Goal: Contribute content: Contribute content

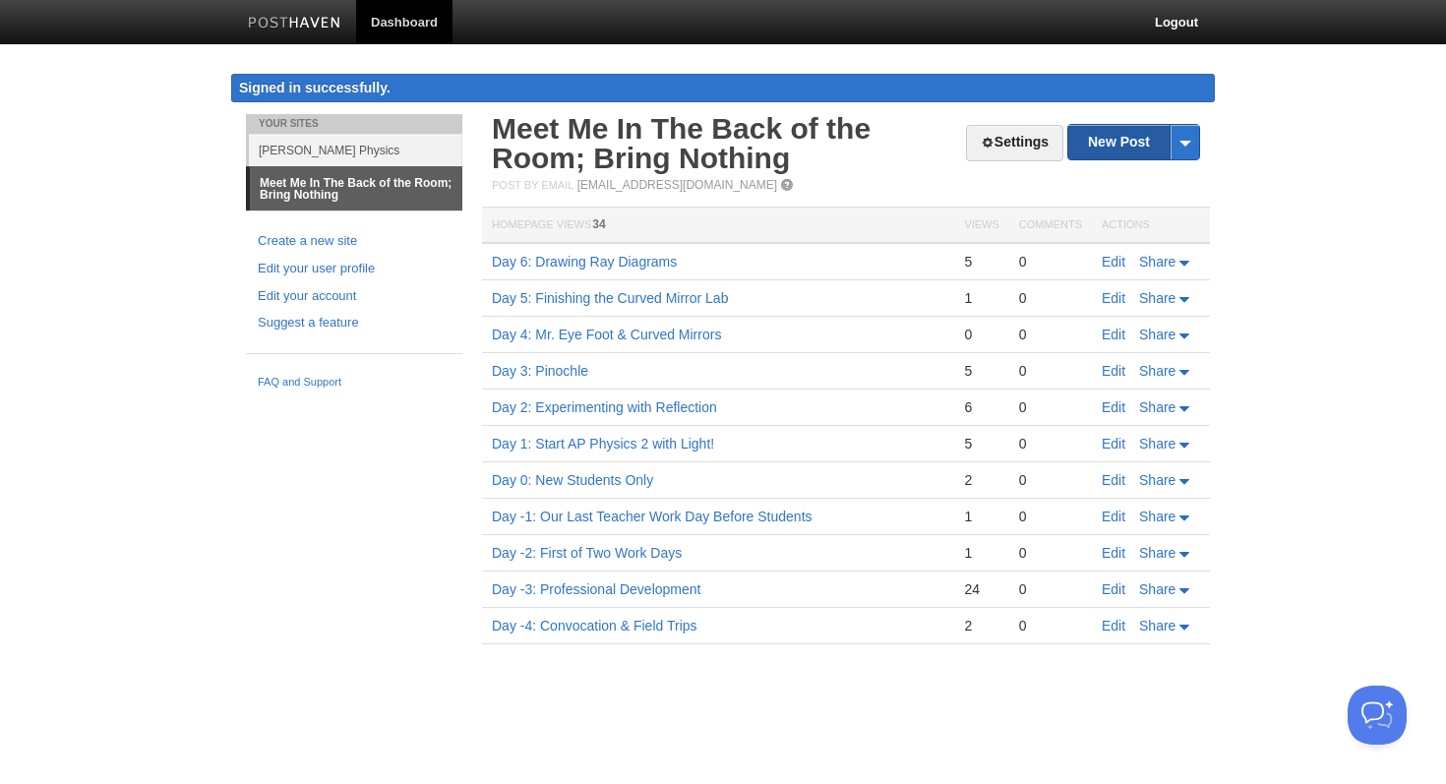
click at [1145, 149] on link "New Post" at bounding box center [1134, 142] width 131 height 34
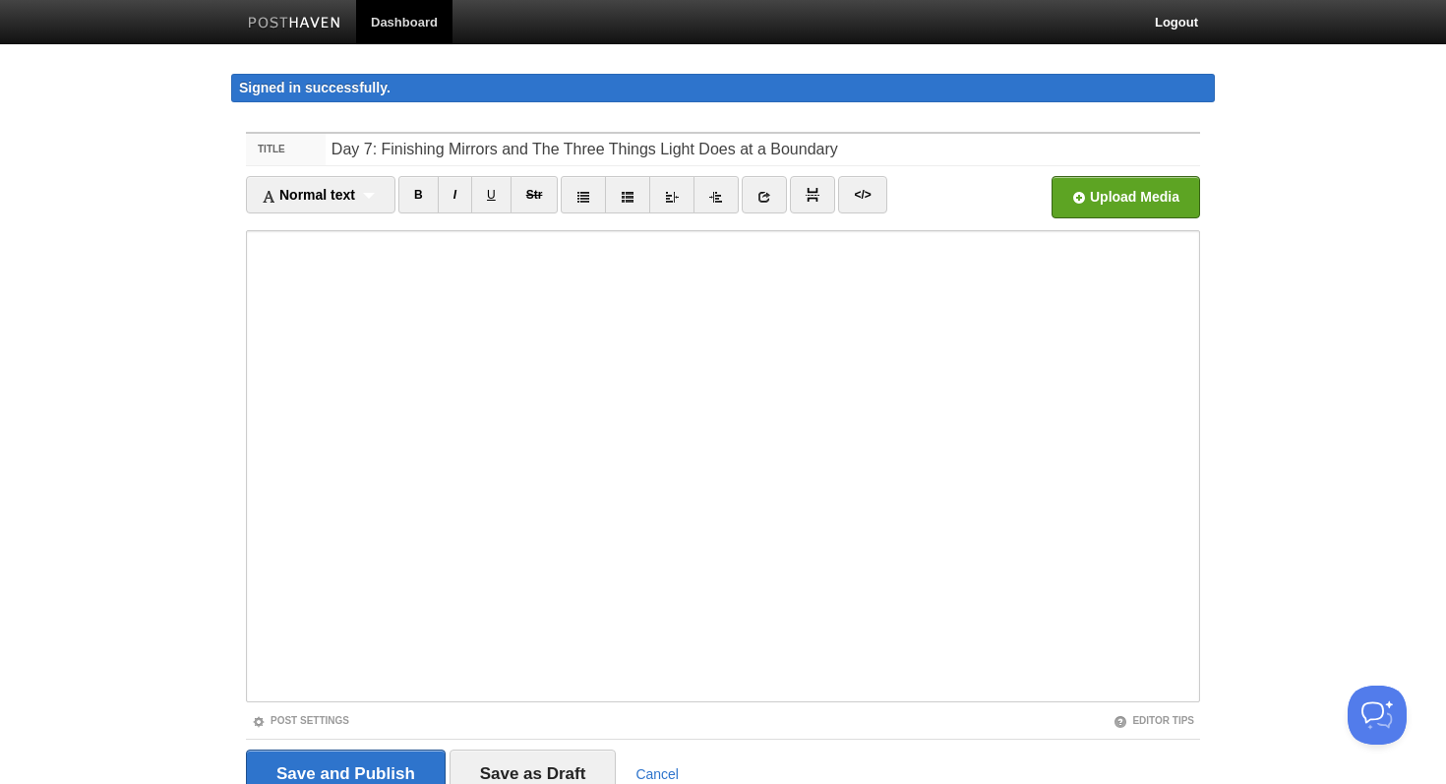
type input "Day 7: Finishing Mirrors and The Three Things Light Does at a Boundary"
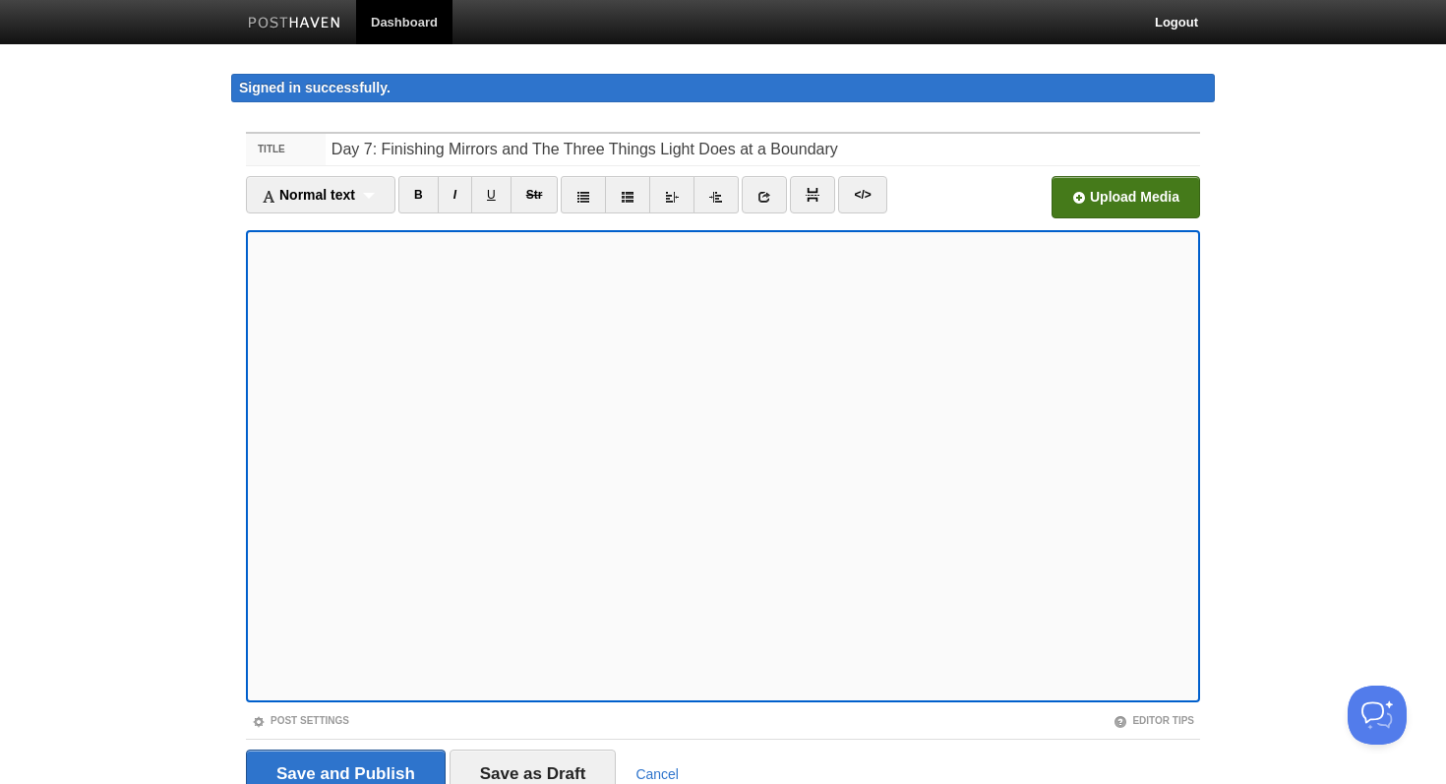
click at [1151, 212] on input "file" at bounding box center [532, 203] width 1490 height 100
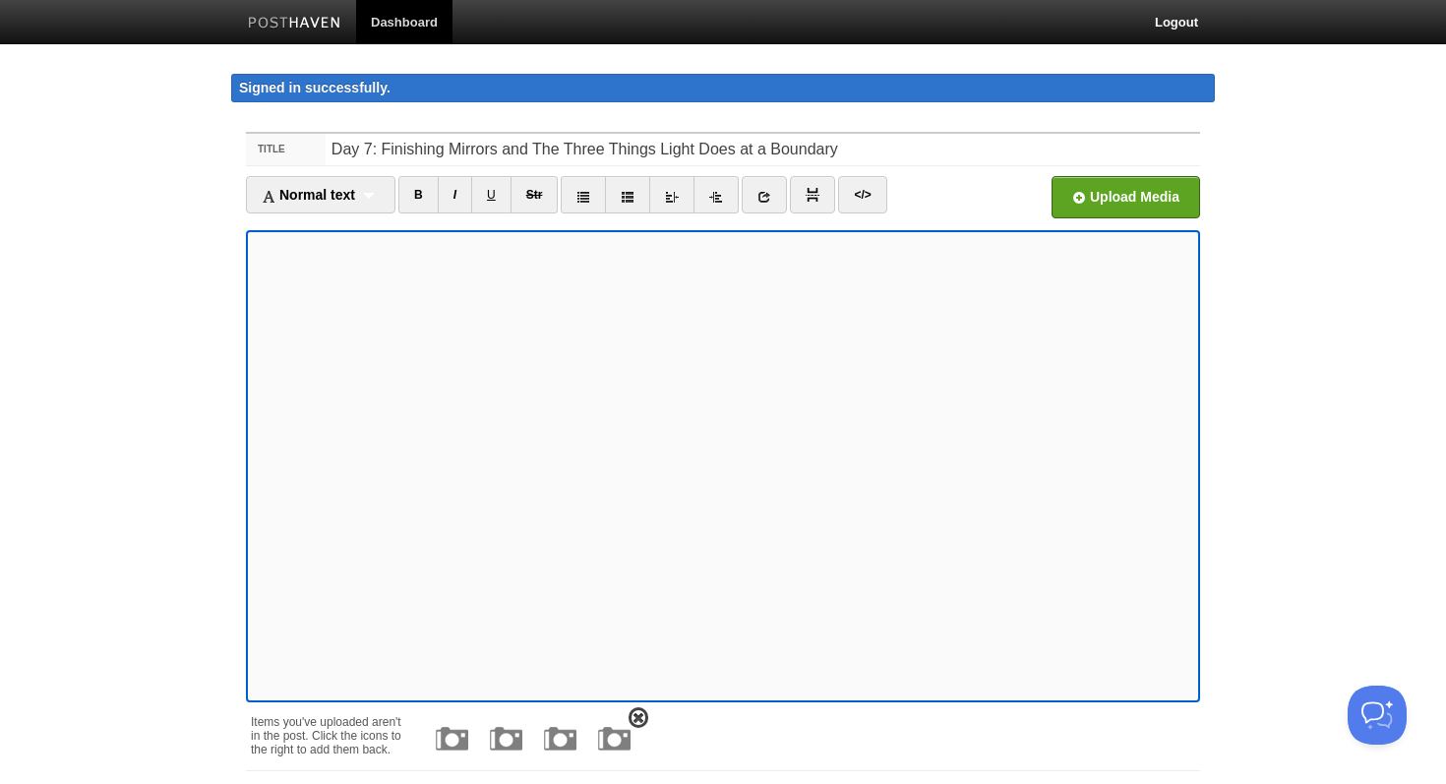
click at [609, 740] on img at bounding box center [614, 738] width 47 height 47
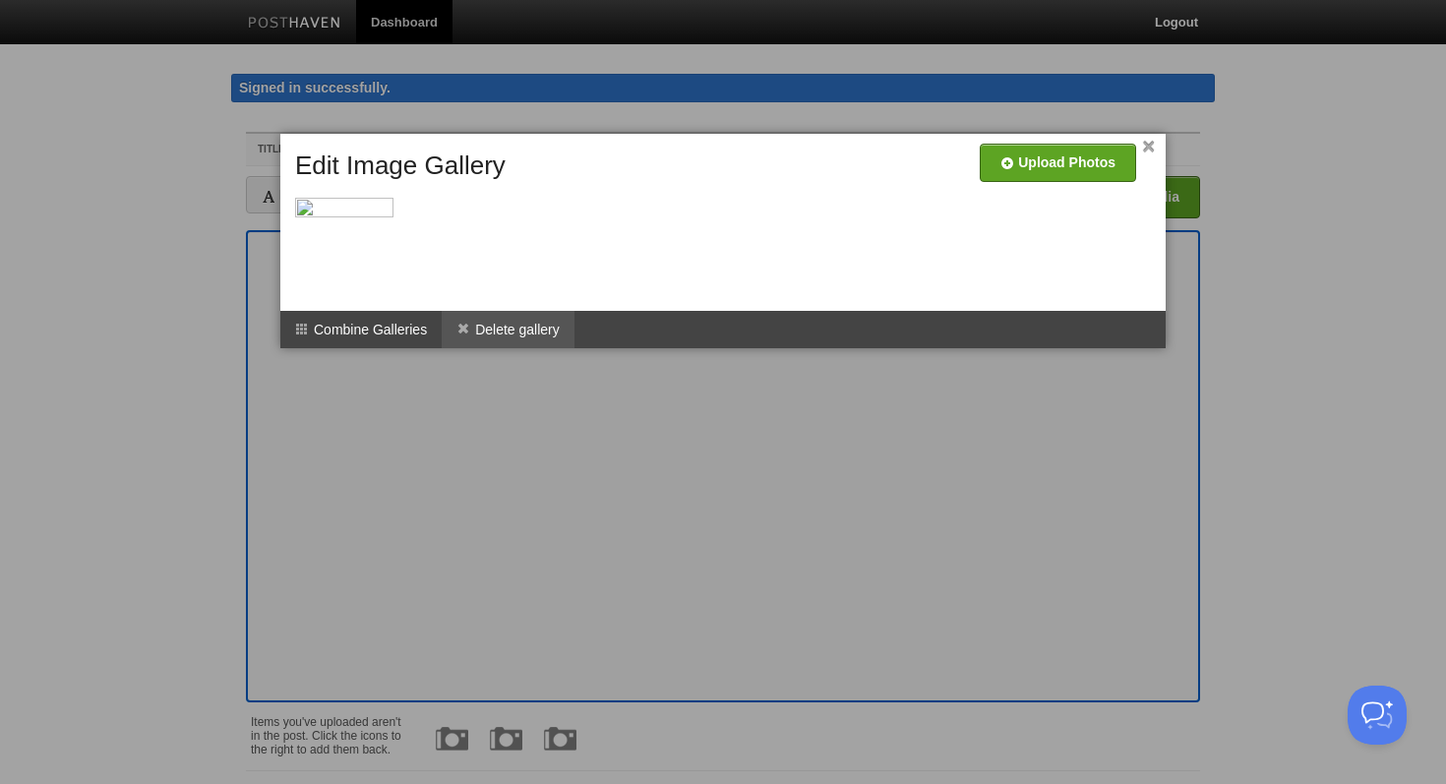
click at [554, 339] on li "Delete gallery" at bounding box center [508, 329] width 133 height 37
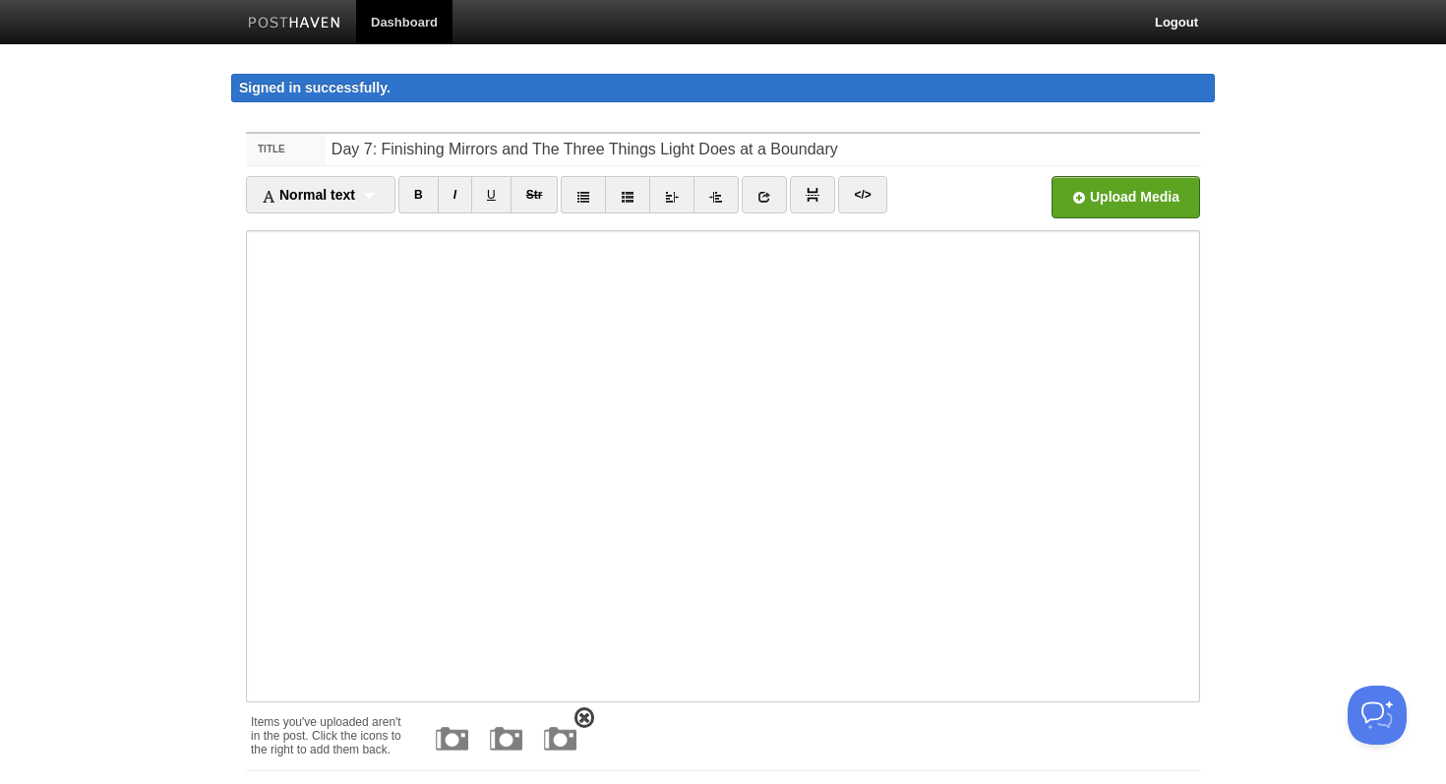
click at [590, 716] on link at bounding box center [585, 717] width 20 height 21
click at [516, 725] on img at bounding box center [506, 738] width 47 height 47
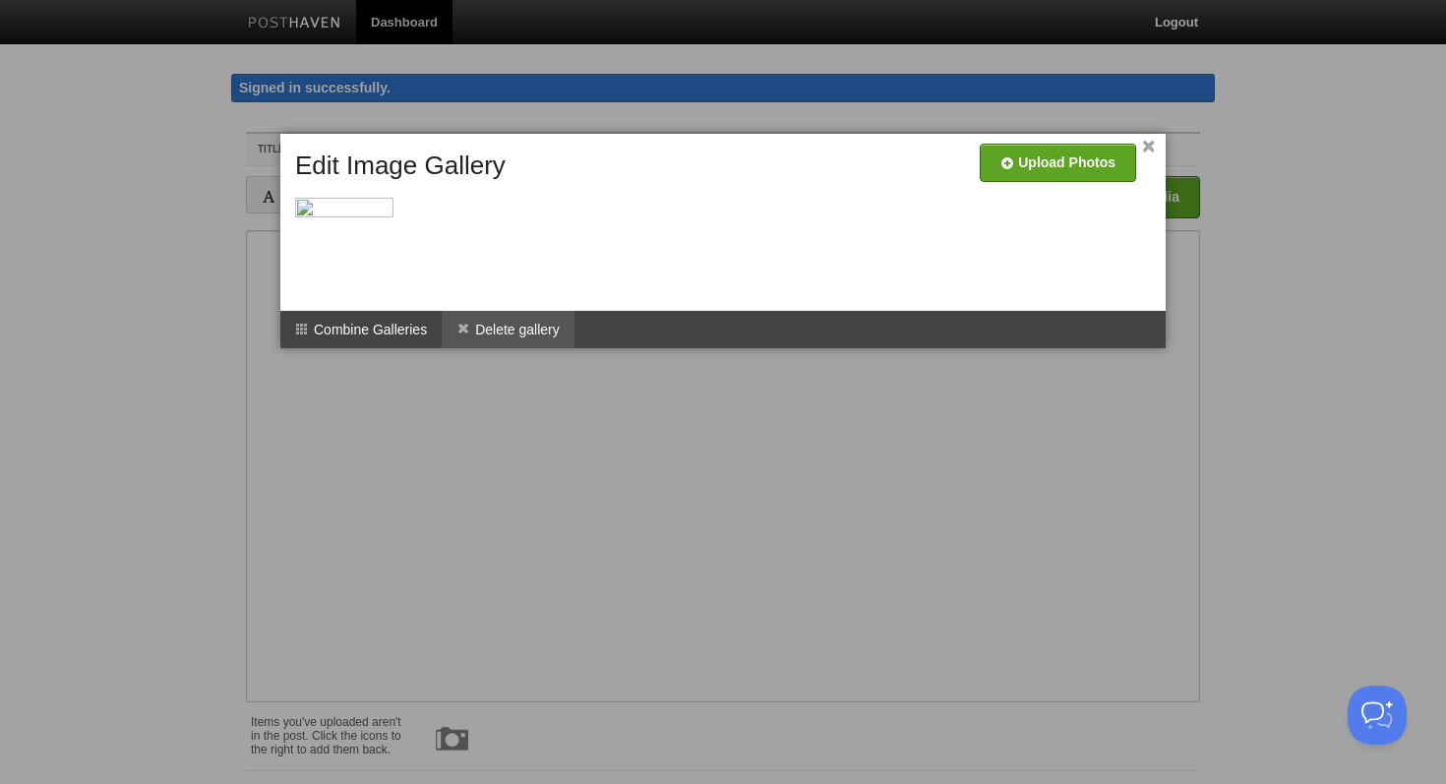
click at [546, 325] on li "Delete gallery" at bounding box center [508, 329] width 133 height 37
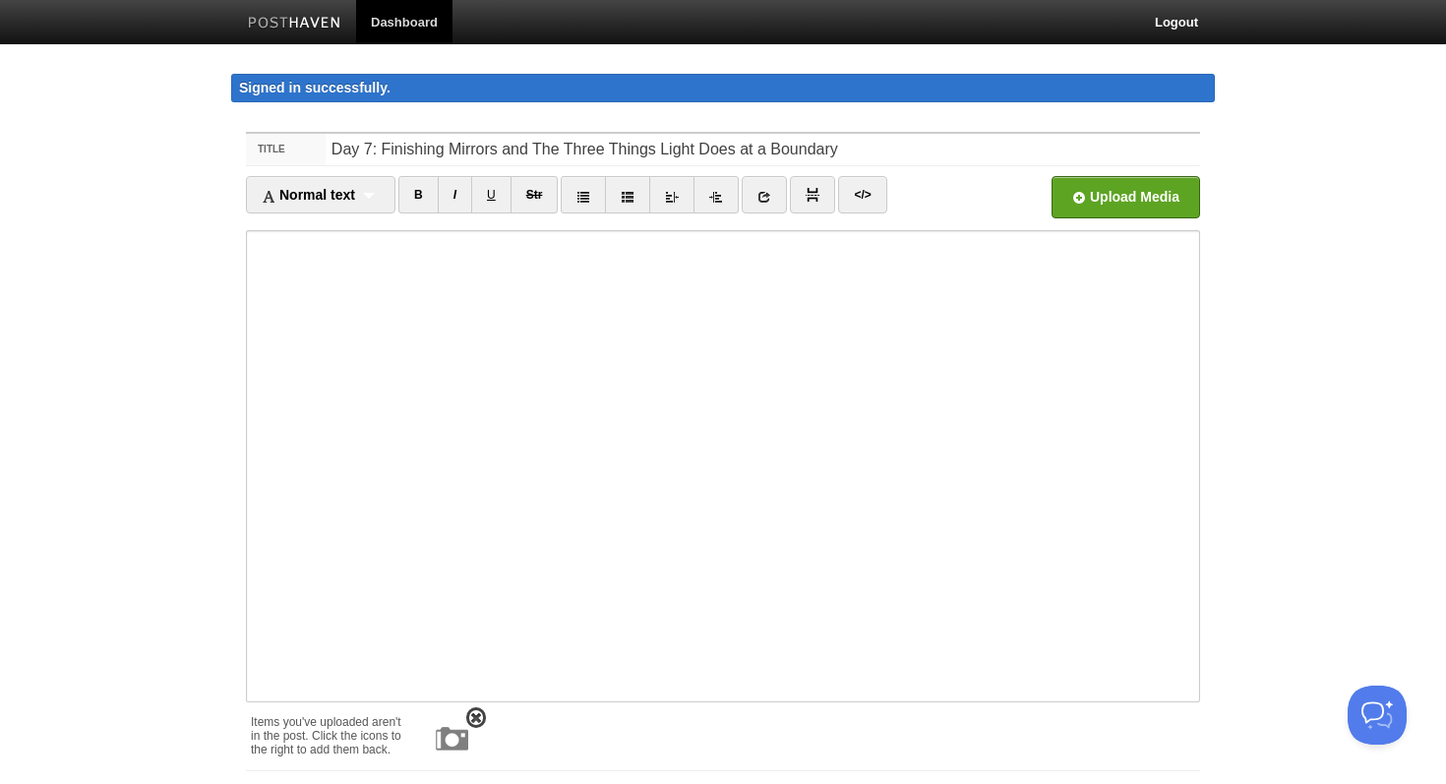
click at [482, 718] on span at bounding box center [476, 718] width 14 height 14
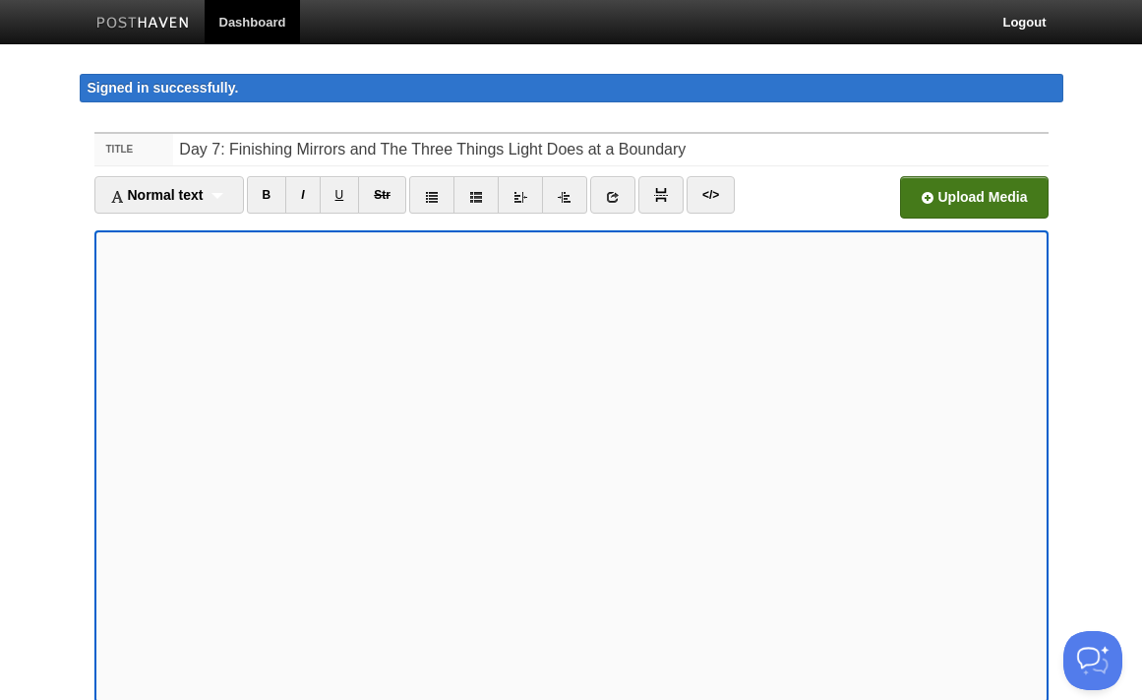
click at [978, 194] on input "file" at bounding box center [380, 203] width 1490 height 100
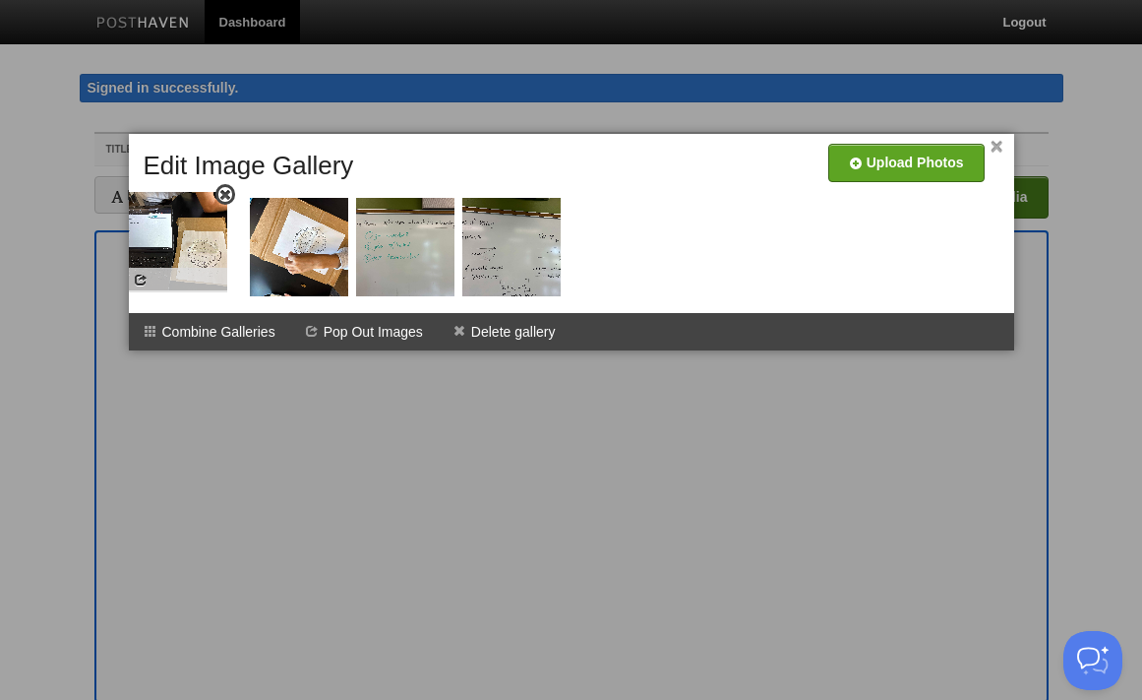
drag, startPoint x: 294, startPoint y: 258, endPoint x: 173, endPoint y: 252, distance: 121.2
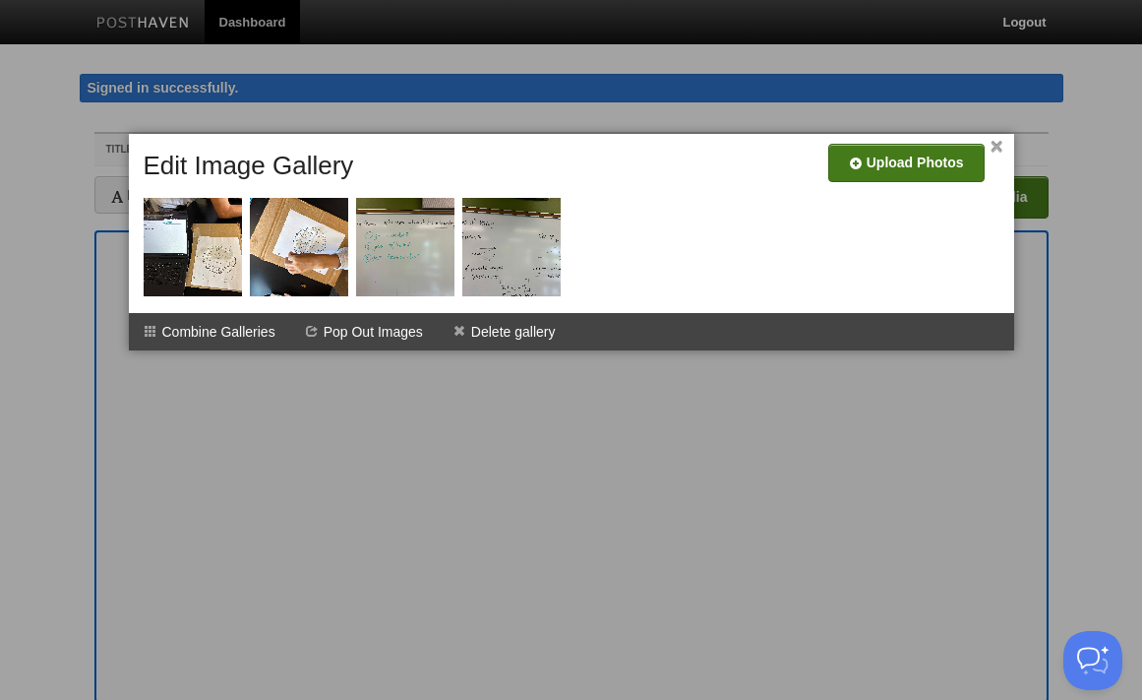
click at [947, 178] on input "file" at bounding box center [316, 170] width 1490 height 100
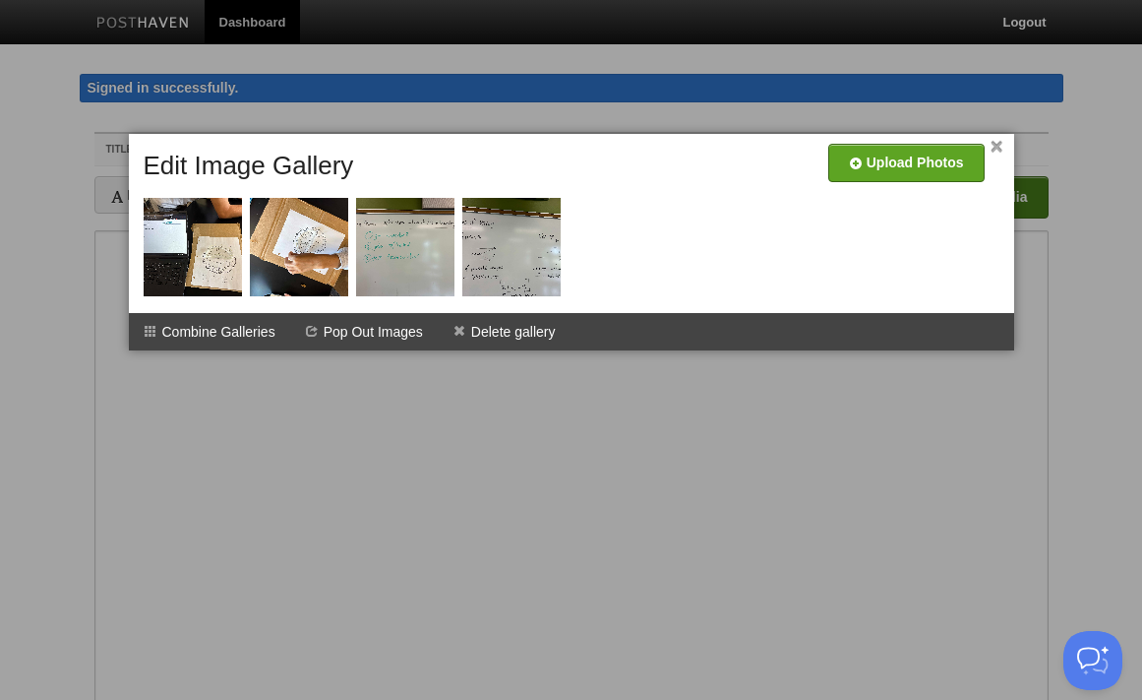
click at [995, 142] on link "×" at bounding box center [997, 147] width 13 height 11
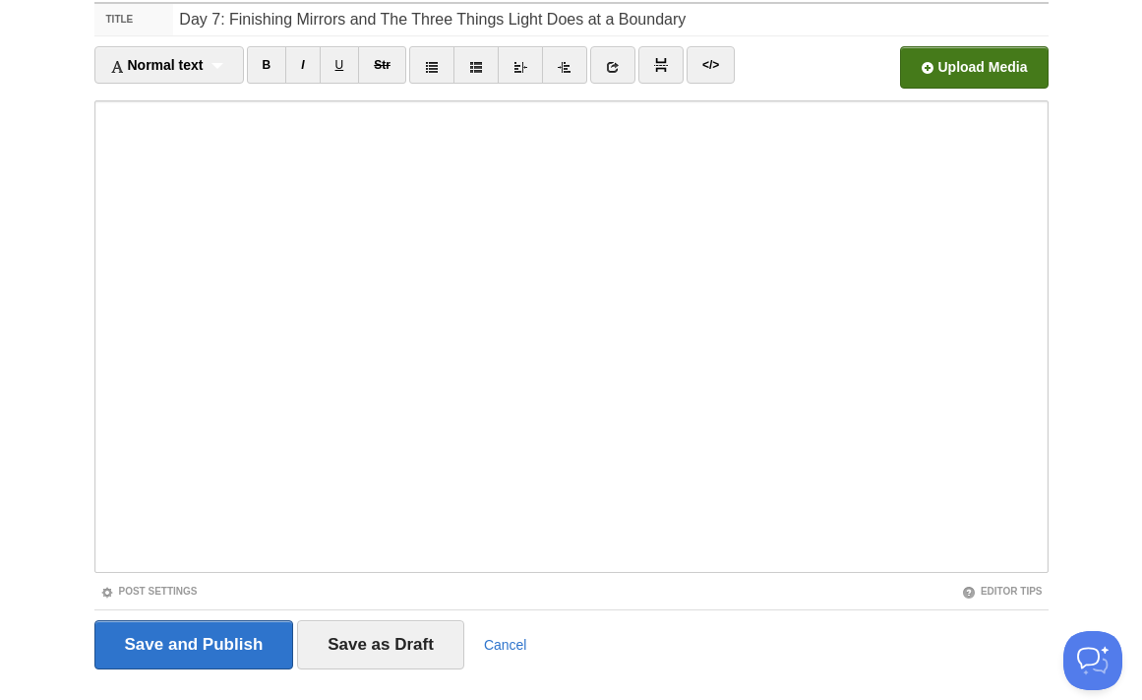
scroll to position [172, 0]
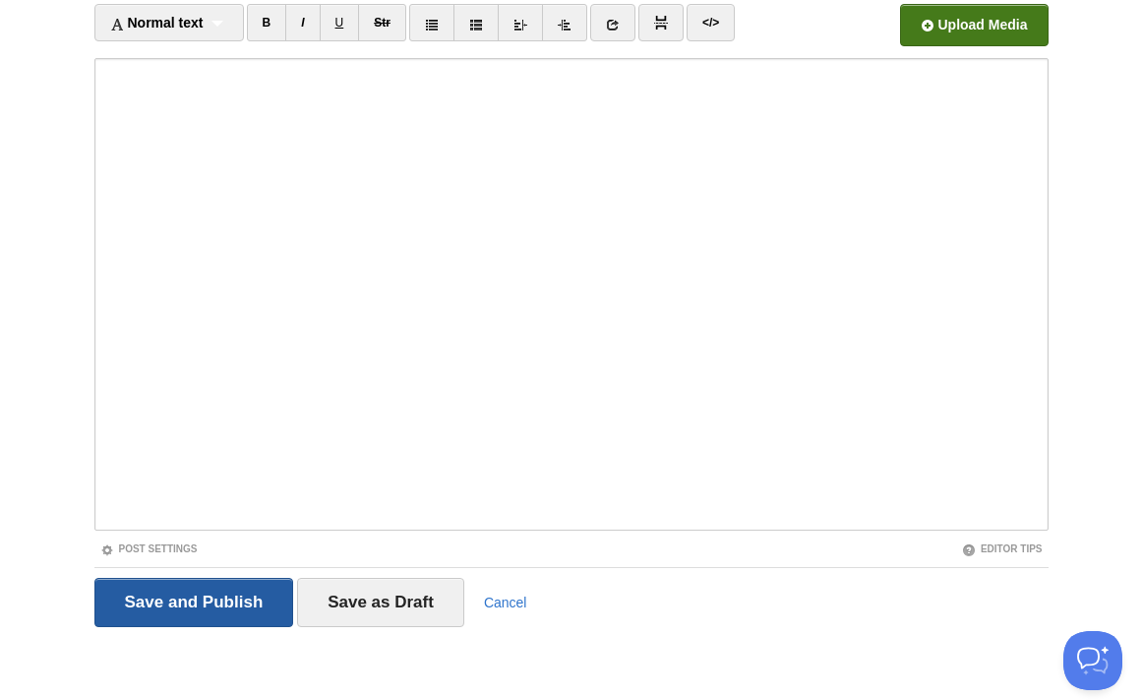
click at [223, 591] on input "Save and Publish" at bounding box center [194, 602] width 200 height 49
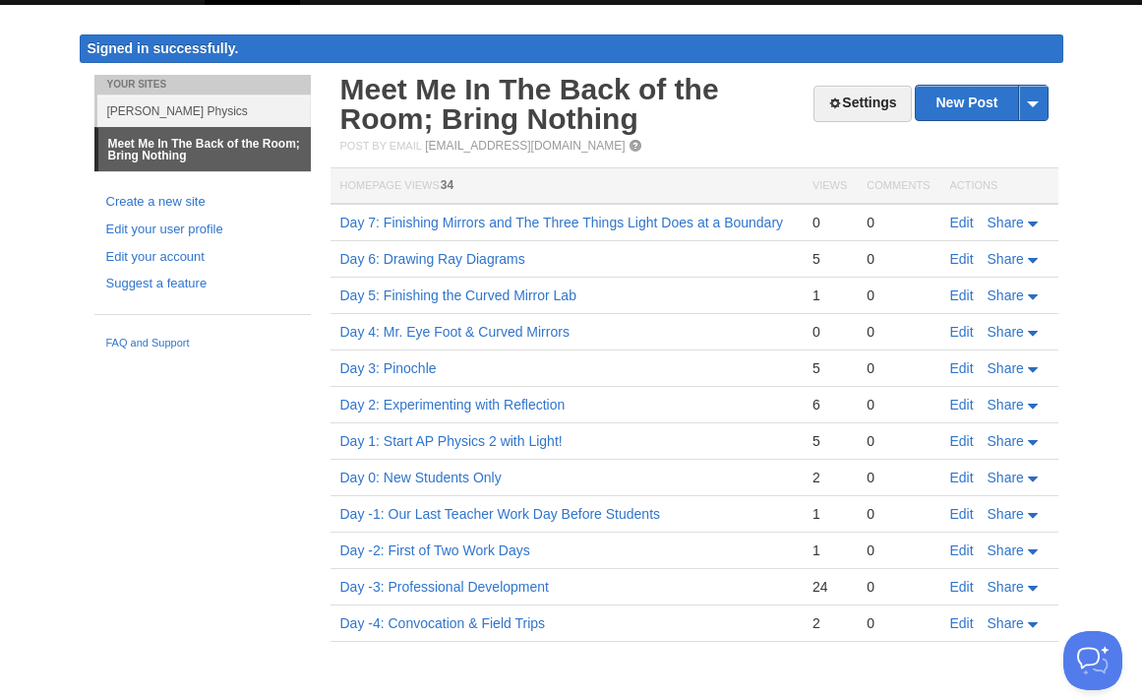
scroll to position [39, 0]
